Goal: Use online tool/utility: Utilize a website feature to perform a specific function

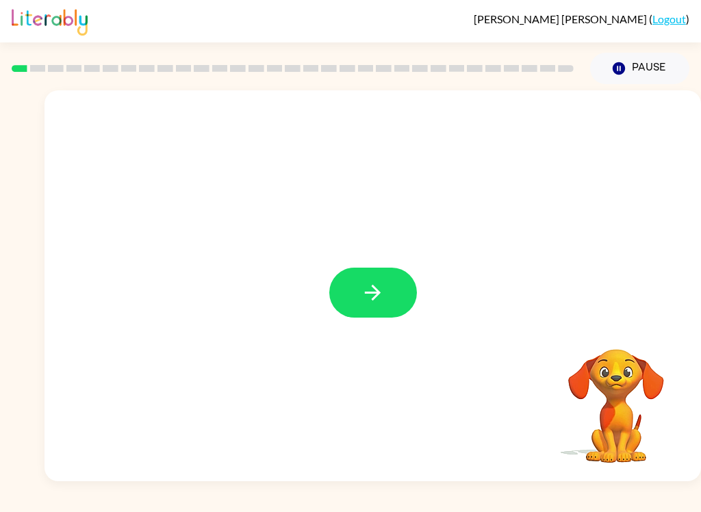
click at [380, 290] on icon "button" at bounding box center [373, 293] width 24 height 24
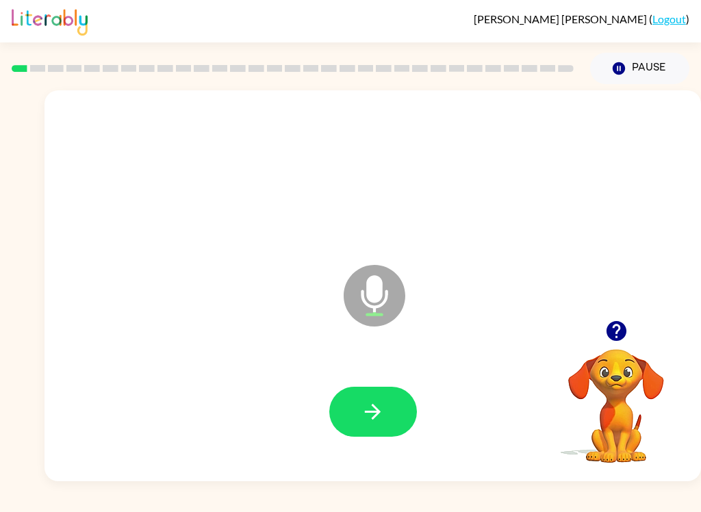
click at [383, 417] on icon "button" at bounding box center [373, 412] width 24 height 24
click at [369, 400] on icon "button" at bounding box center [373, 412] width 24 height 24
click at [384, 414] on icon "button" at bounding box center [373, 412] width 24 height 24
click at [382, 406] on icon "button" at bounding box center [373, 412] width 24 height 24
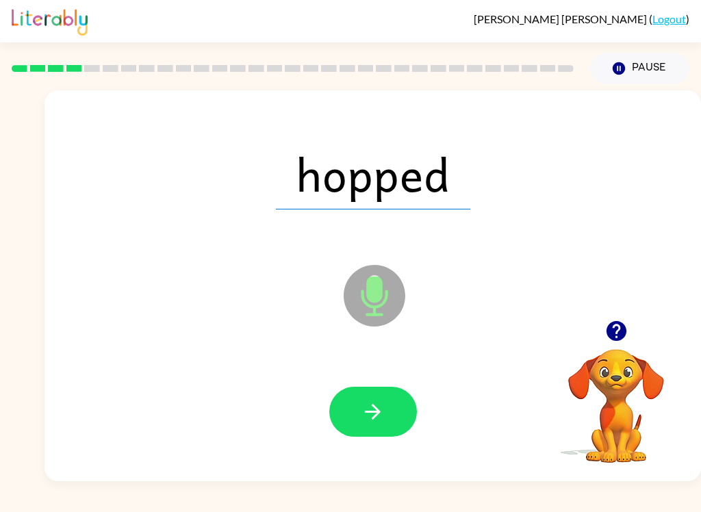
click at [366, 414] on icon "button" at bounding box center [373, 412] width 24 height 24
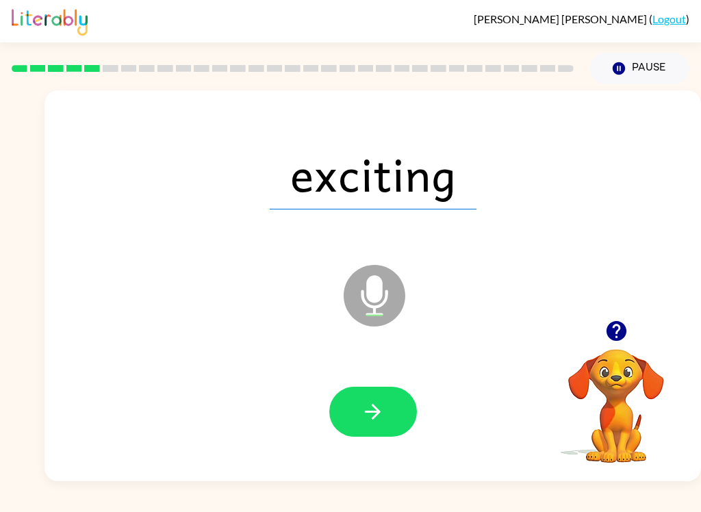
click at [370, 414] on icon "button" at bounding box center [373, 412] width 24 height 24
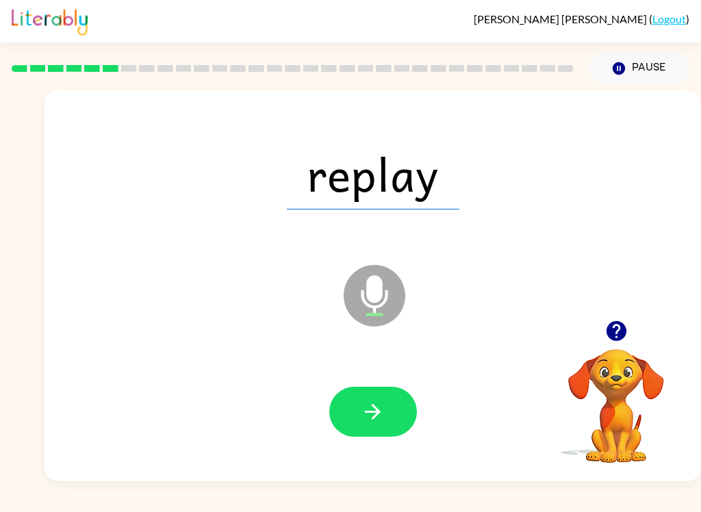
click at [379, 415] on icon "button" at bounding box center [373, 412] width 24 height 24
click at [375, 413] on icon "button" at bounding box center [373, 412] width 16 height 16
click at [381, 415] on icon "button" at bounding box center [373, 412] width 24 height 24
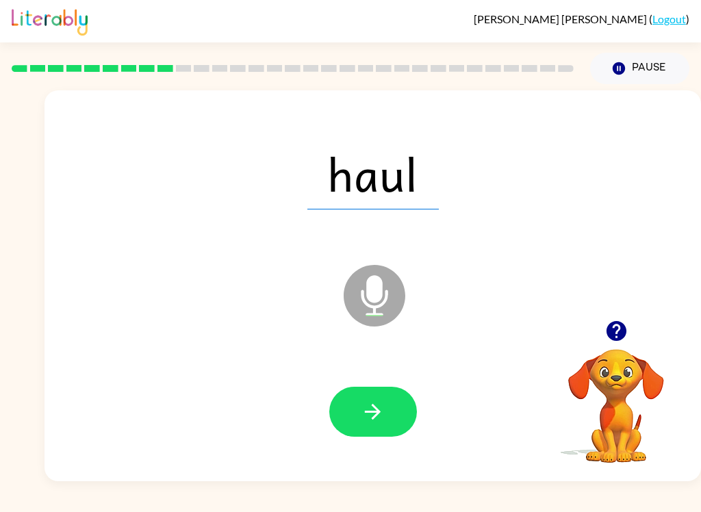
click at [378, 412] on icon "button" at bounding box center [373, 412] width 16 height 16
click at [380, 412] on icon "button" at bounding box center [373, 412] width 16 height 16
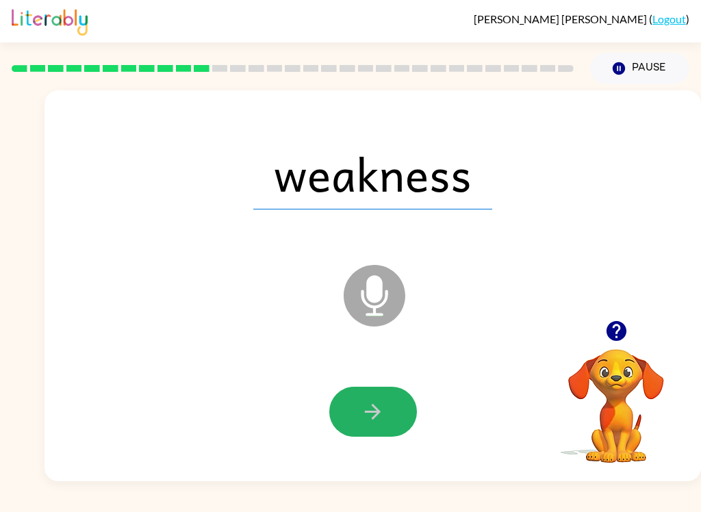
click at [378, 407] on icon "button" at bounding box center [373, 412] width 24 height 24
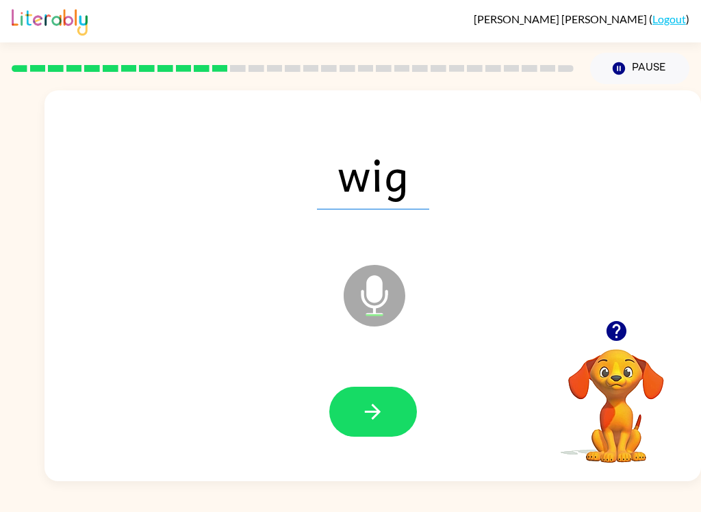
click at [375, 419] on icon "button" at bounding box center [373, 412] width 24 height 24
click at [381, 403] on icon "button" at bounding box center [373, 412] width 24 height 24
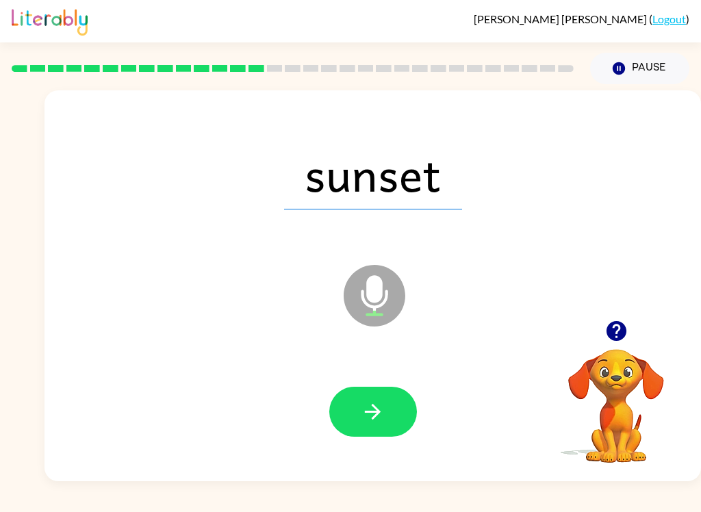
click at [377, 414] on icon "button" at bounding box center [373, 412] width 16 height 16
click at [382, 407] on icon "button" at bounding box center [373, 412] width 24 height 24
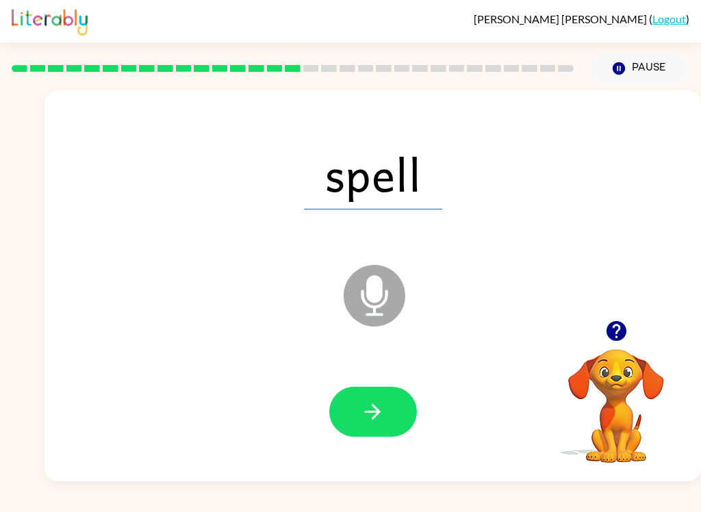
click at [377, 415] on icon "button" at bounding box center [373, 412] width 16 height 16
click at [387, 411] on button "button" at bounding box center [373, 412] width 88 height 50
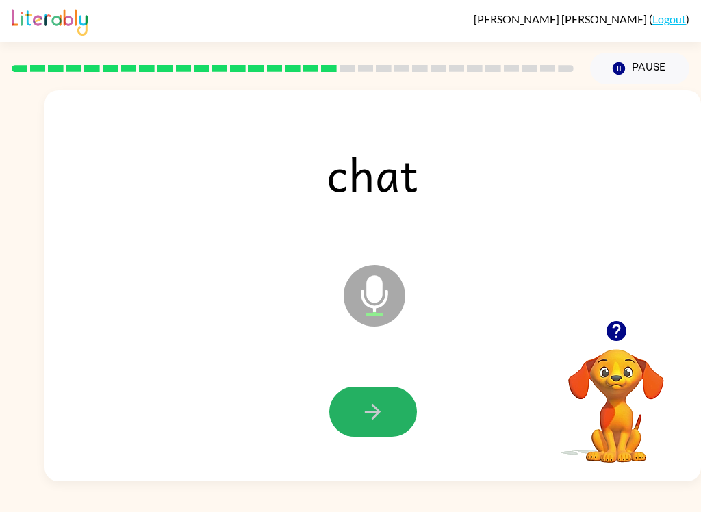
click at [375, 408] on icon "button" at bounding box center [373, 412] width 16 height 16
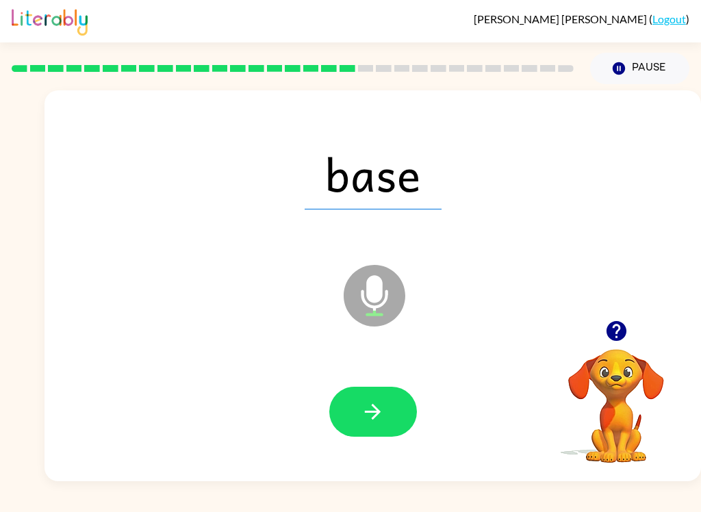
click at [375, 415] on icon "button" at bounding box center [373, 412] width 16 height 16
click at [382, 409] on icon "button" at bounding box center [373, 412] width 24 height 24
click at [378, 420] on icon "button" at bounding box center [373, 412] width 24 height 24
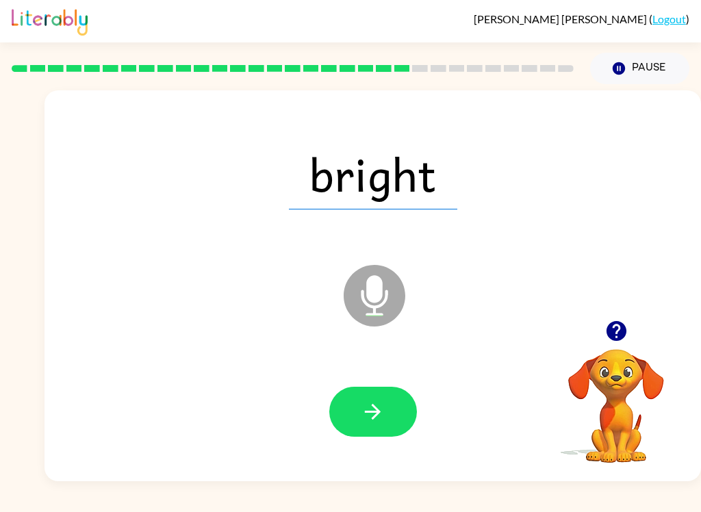
click at [377, 408] on icon "button" at bounding box center [373, 412] width 24 height 24
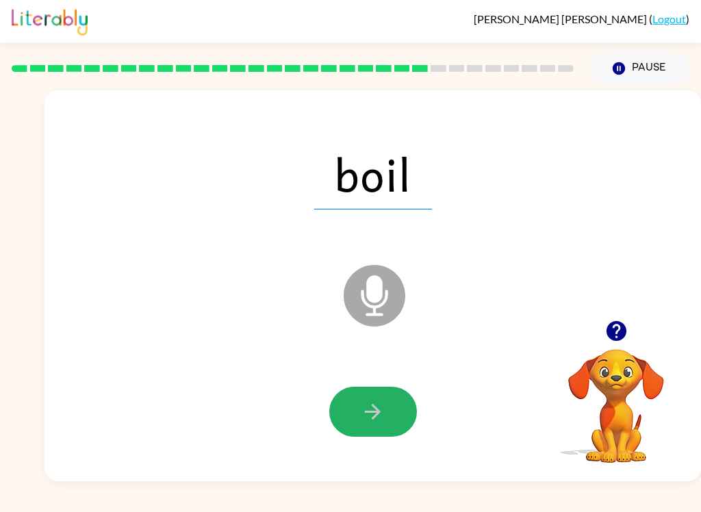
click at [378, 409] on icon "button" at bounding box center [373, 412] width 24 height 24
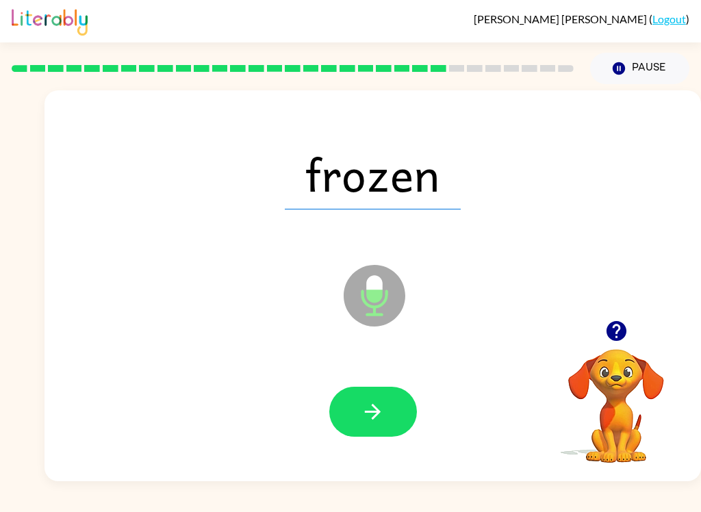
click at [381, 412] on icon "button" at bounding box center [373, 412] width 16 height 16
click at [380, 409] on icon "button" at bounding box center [373, 412] width 24 height 24
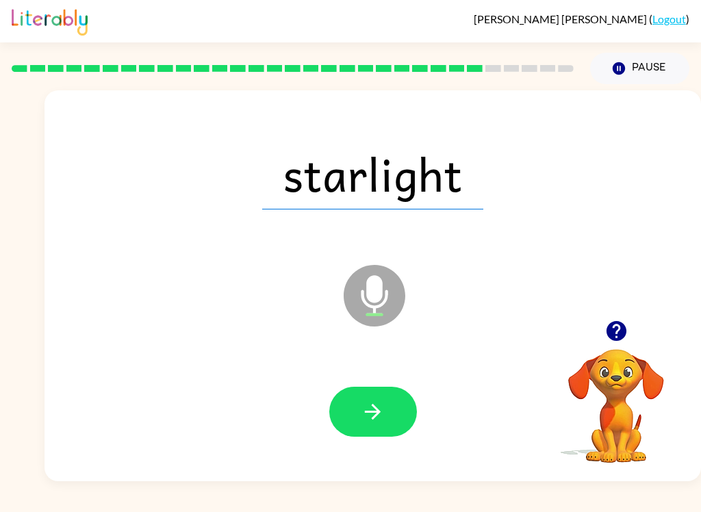
click at [370, 415] on icon "button" at bounding box center [373, 412] width 24 height 24
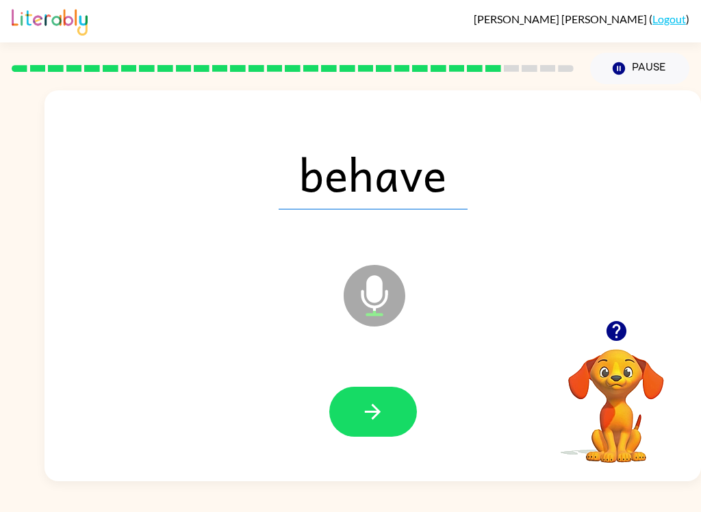
click at [372, 418] on icon "button" at bounding box center [373, 412] width 24 height 24
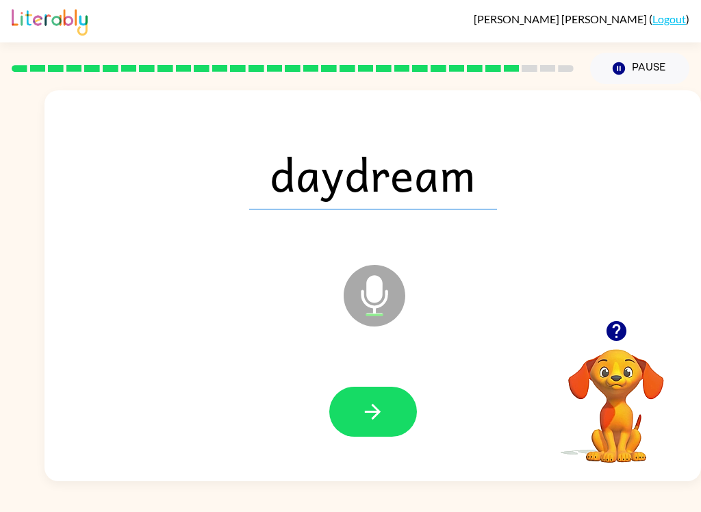
click at [378, 413] on icon "button" at bounding box center [373, 412] width 16 height 16
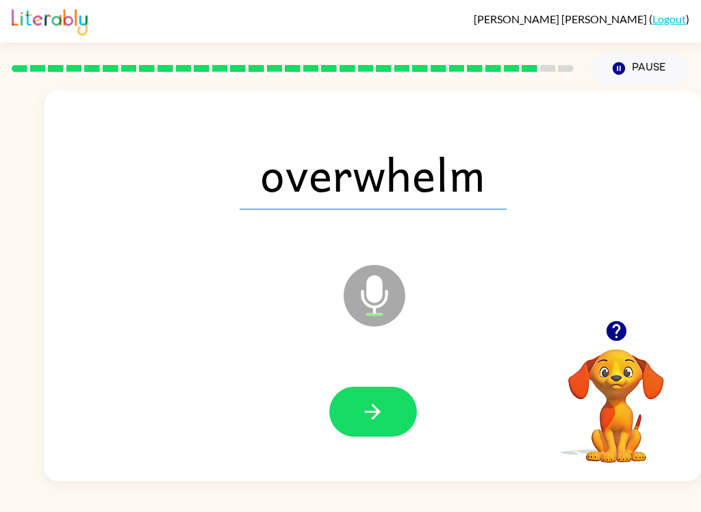
click at [372, 413] on icon "button" at bounding box center [373, 412] width 16 height 16
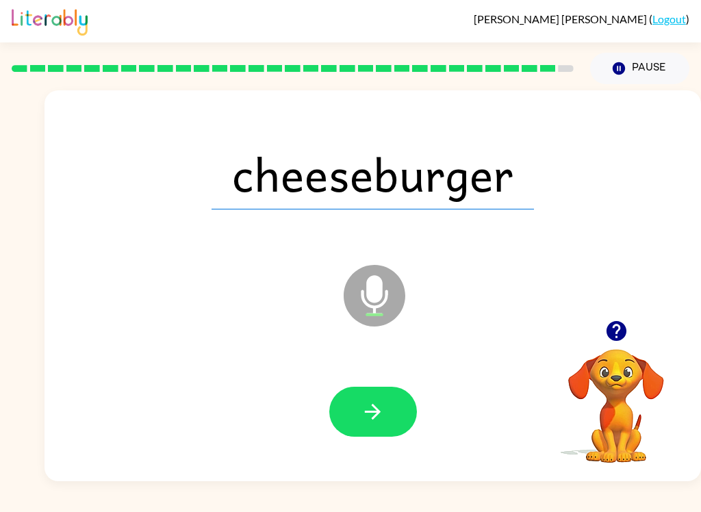
click at [382, 410] on icon "button" at bounding box center [373, 412] width 24 height 24
